Goal: Contribute content

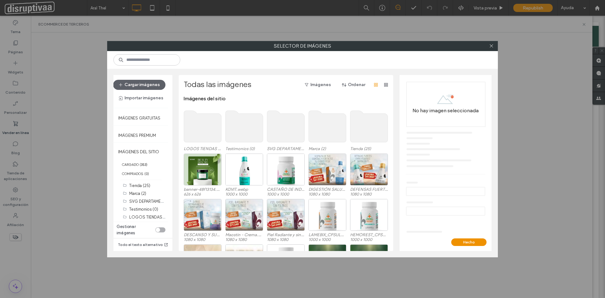
click at [370, 129] on use at bounding box center [369, 127] width 38 height 32
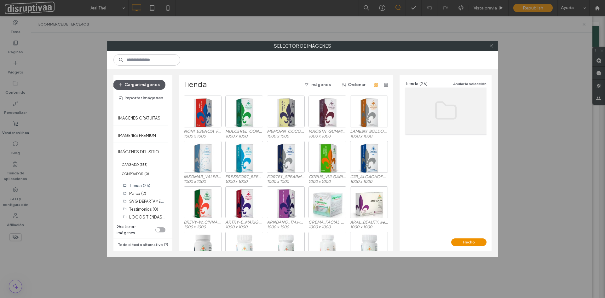
click at [136, 80] on button "Cargar imágenes" at bounding box center [139, 85] width 52 height 10
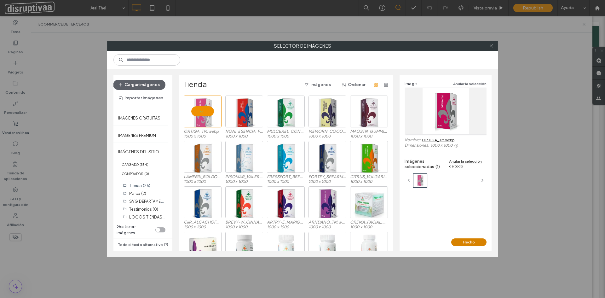
click at [460, 243] on button "Hecho" at bounding box center [468, 242] width 35 height 8
